Goal: Information Seeking & Learning: Find specific fact

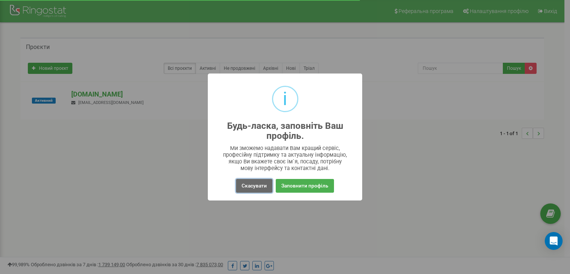
click at [266, 185] on button "Скасувати" at bounding box center [254, 186] width 36 height 14
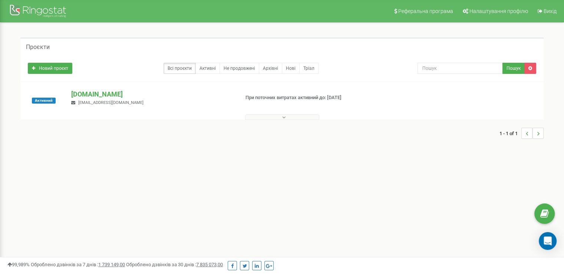
click at [279, 115] on button at bounding box center [282, 117] width 74 height 6
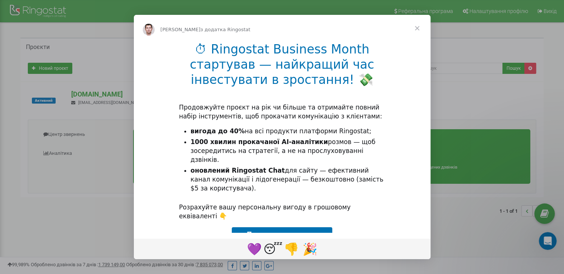
click at [418, 25] on span "Закрити" at bounding box center [417, 28] width 27 height 27
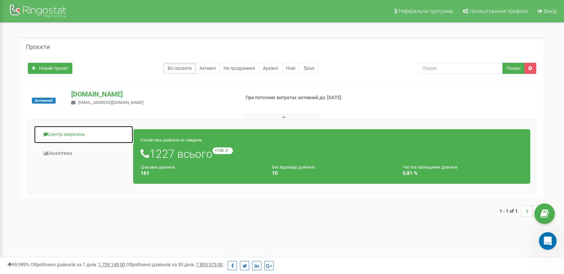
drag, startPoint x: 78, startPoint y: 134, endPoint x: 84, endPoint y: 124, distance: 12.2
click at [77, 133] on link "Центр звернень" at bounding box center [84, 134] width 100 height 18
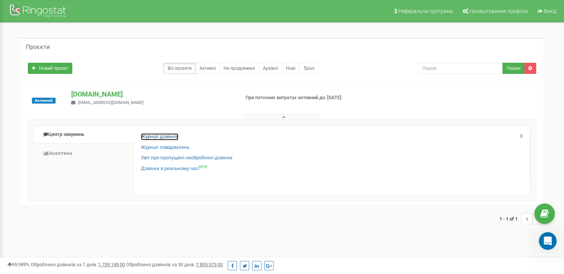
click at [164, 139] on link "Журнал дзвінків" at bounding box center [159, 136] width 37 height 7
click at [166, 138] on link "Журнал дзвінків" at bounding box center [159, 136] width 37 height 7
click at [169, 134] on link "Журнал дзвінків" at bounding box center [159, 136] width 37 height 7
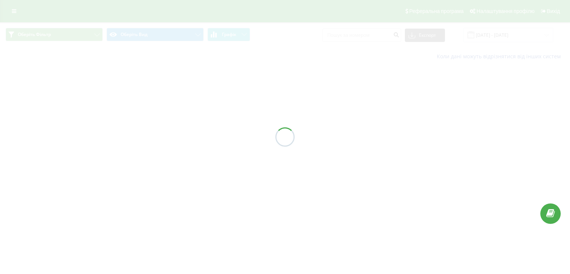
drag, startPoint x: 346, startPoint y: 28, endPoint x: 344, endPoint y: 35, distance: 7.0
click at [345, 31] on div at bounding box center [285, 137] width 570 height 274
click at [343, 36] on div at bounding box center [285, 137] width 570 height 274
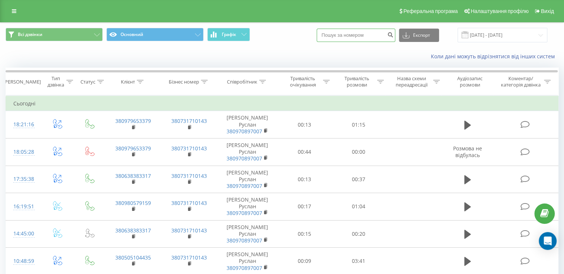
click at [363, 35] on input at bounding box center [356, 35] width 79 height 13
paste input "+380 979 65 33 79"
type input "+380 979 65 33 79"
drag, startPoint x: 414, startPoint y: 35, endPoint x: 401, endPoint y: 33, distance: 13.2
click at [410, 35] on icon at bounding box center [406, 35] width 7 height 7
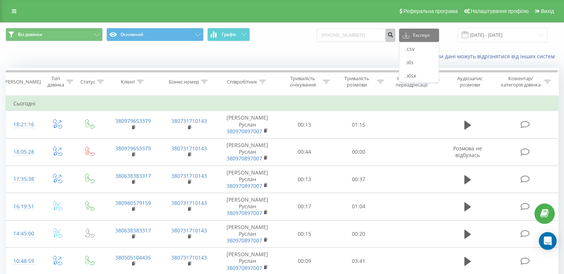
click at [393, 36] on button "submit" at bounding box center [391, 35] width 10 height 13
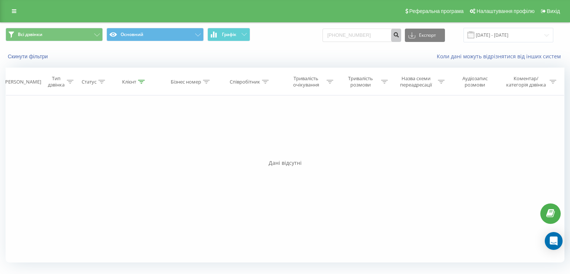
click at [399, 32] on icon "submit" at bounding box center [396, 34] width 6 height 4
click at [345, 36] on input "+380979653379" at bounding box center [361, 35] width 79 height 13
type input "0979653379"
click at [401, 31] on button "submit" at bounding box center [396, 35] width 10 height 13
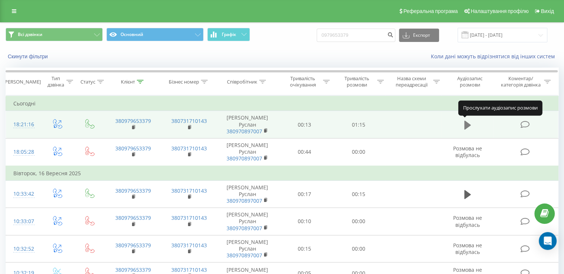
click at [467, 124] on icon at bounding box center [468, 124] width 7 height 9
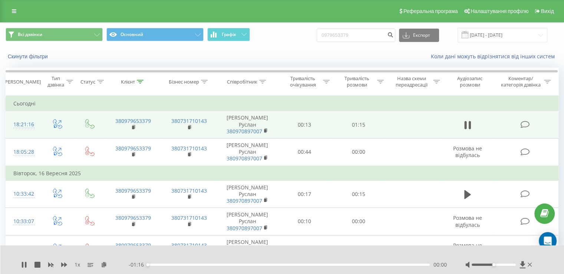
click at [175, 265] on div "- 01:16 00:00 00:00" at bounding box center [288, 264] width 318 height 7
click at [181, 265] on div "00:00" at bounding box center [289, 264] width 282 height 2
drag, startPoint x: 203, startPoint y: 267, endPoint x: 209, endPoint y: 266, distance: 5.6
click at [205, 267] on div "- 01:07 00:09 00:09" at bounding box center [288, 264] width 318 height 7
click at [221, 263] on div "00:10" at bounding box center [289, 264] width 282 height 2
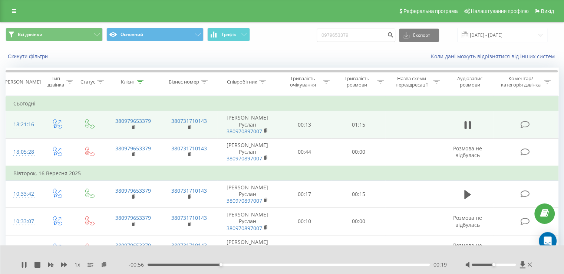
click at [222, 262] on div "- 00:56 00:19 00:19" at bounding box center [288, 264] width 318 height 7
click at [22, 265] on icon at bounding box center [22, 265] width 1 height 6
click at [107, 266] on icon at bounding box center [104, 264] width 6 height 5
